Goal: Task Accomplishment & Management: Use online tool/utility

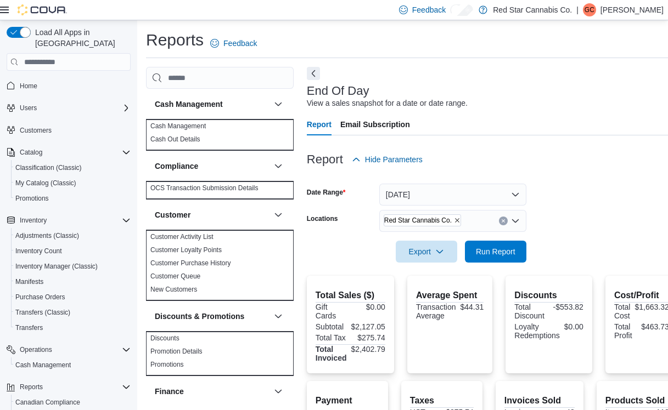
click at [549, 198] on form "Date Range [DATE] Locations Red Star Cannabis Co. Export Run Report" at bounding box center [492, 217] width 371 height 92
click at [447, 216] on span "Red Star Cannabis Co." at bounding box center [422, 220] width 76 height 11
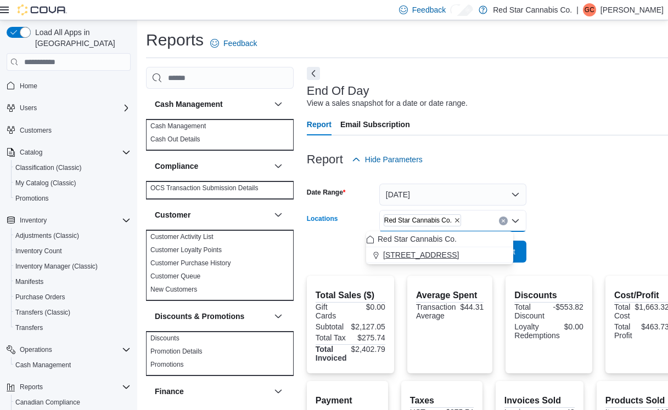
click at [424, 252] on span "[STREET_ADDRESS]" at bounding box center [421, 255] width 76 height 11
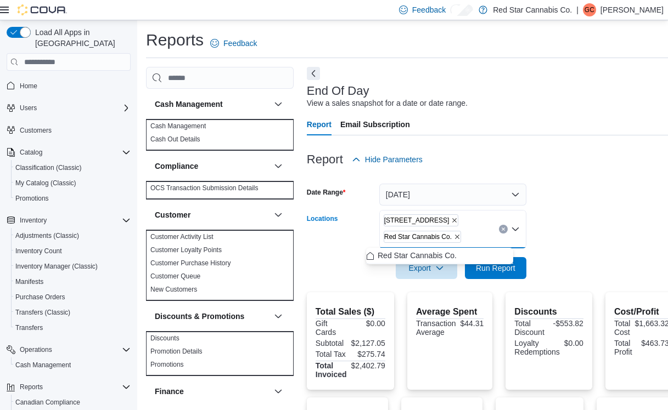
click at [587, 224] on form "Date Range [DATE] Locations [STREET_ADDRESS] Combo box. Selected. [STREET_ADDRE…" at bounding box center [492, 225] width 371 height 109
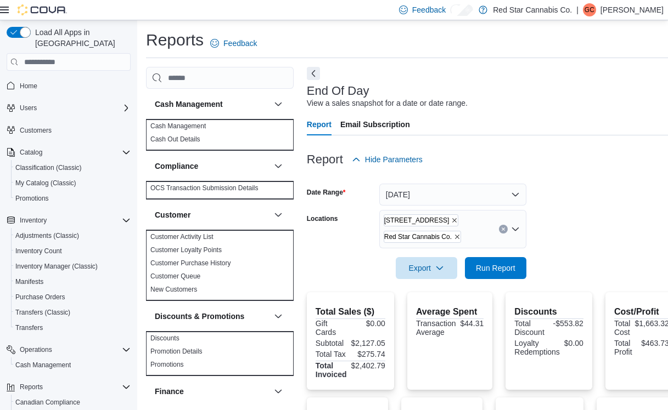
click at [454, 236] on icon "Remove Red Star Cannabis Co. from selection in this group" at bounding box center [457, 237] width 7 height 7
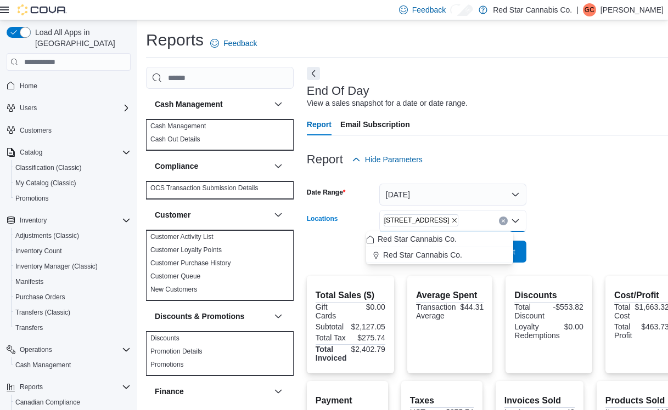
click at [559, 238] on div at bounding box center [492, 236] width 371 height 9
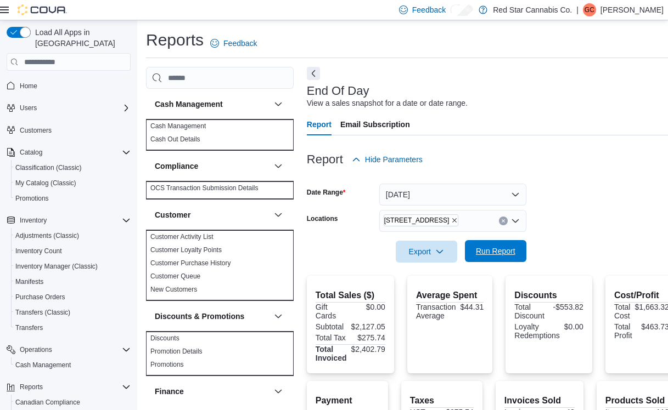
click at [472, 257] on span "Run Report" at bounding box center [495, 251] width 61 height 22
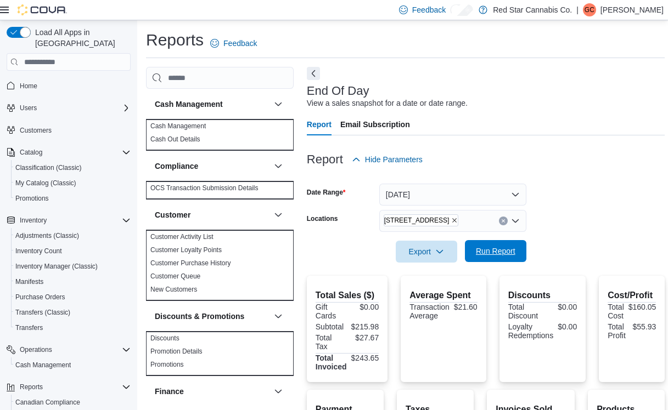
click at [494, 253] on span "Run Report" at bounding box center [496, 251] width 40 height 11
click at [451, 222] on icon "Remove 15191 Yonge St. from selection in this group" at bounding box center [454, 220] width 7 height 7
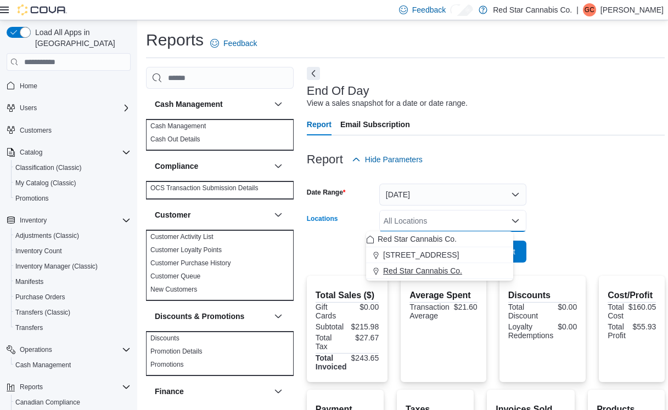
click at [433, 273] on span "Red Star Cannabis Co." at bounding box center [422, 271] width 79 height 11
click at [581, 223] on form "Date Range [DATE] Locations Red Star Cannabis Co. Combo box. Selected. Red Star…" at bounding box center [486, 217] width 358 height 92
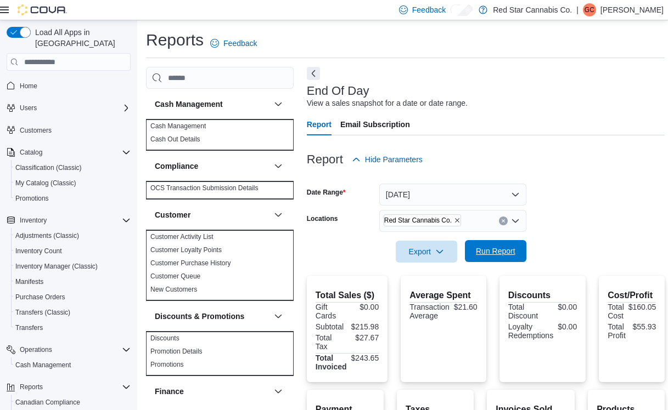
click at [482, 253] on span "Run Report" at bounding box center [496, 251] width 40 height 11
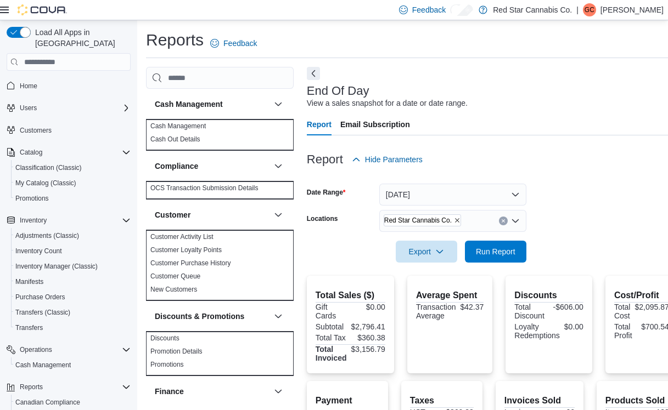
scroll to position [42, 0]
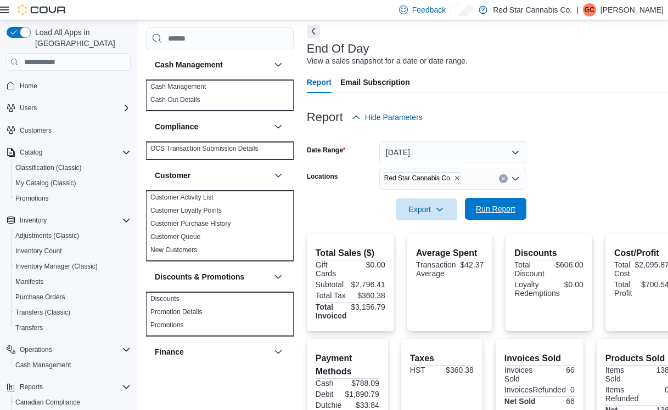
click at [477, 213] on span "Run Report" at bounding box center [496, 209] width 40 height 11
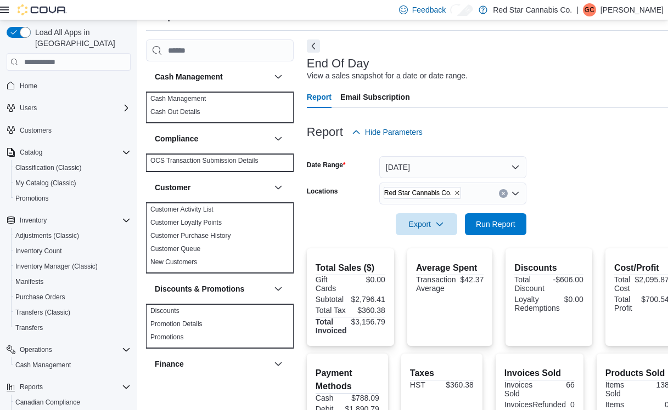
scroll to position [0, 0]
